Goal: Information Seeking & Learning: Learn about a topic

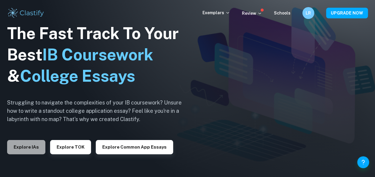
click at [31, 146] on button "Explore IAs" at bounding box center [26, 147] width 38 height 14
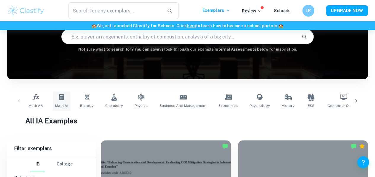
scroll to position [89, 0]
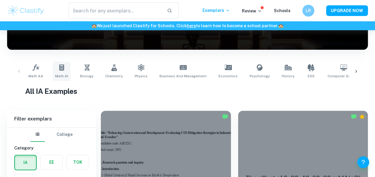
click at [62, 68] on icon at bounding box center [61, 68] width 5 height 6
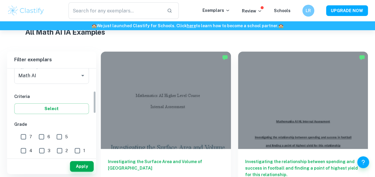
scroll to position [89, 0]
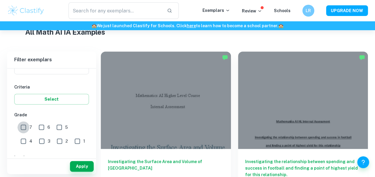
click at [25, 128] on input "7" at bounding box center [23, 128] width 12 height 12
checkbox input "true"
click at [81, 165] on button "Apply" at bounding box center [82, 166] width 24 height 11
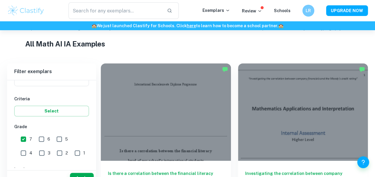
scroll to position [148, 0]
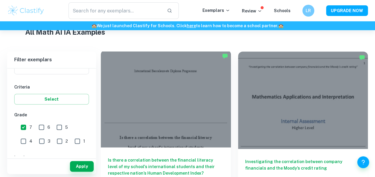
click at [141, 93] on div at bounding box center [166, 99] width 130 height 98
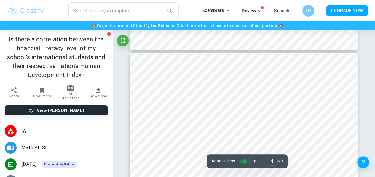
scroll to position [949, 0]
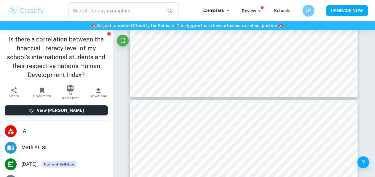
type input "3"
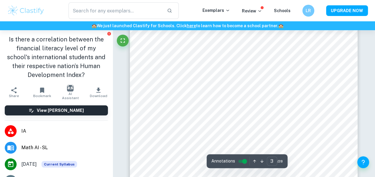
scroll to position [741, 0]
